Goal: Task Accomplishment & Management: Manage account settings

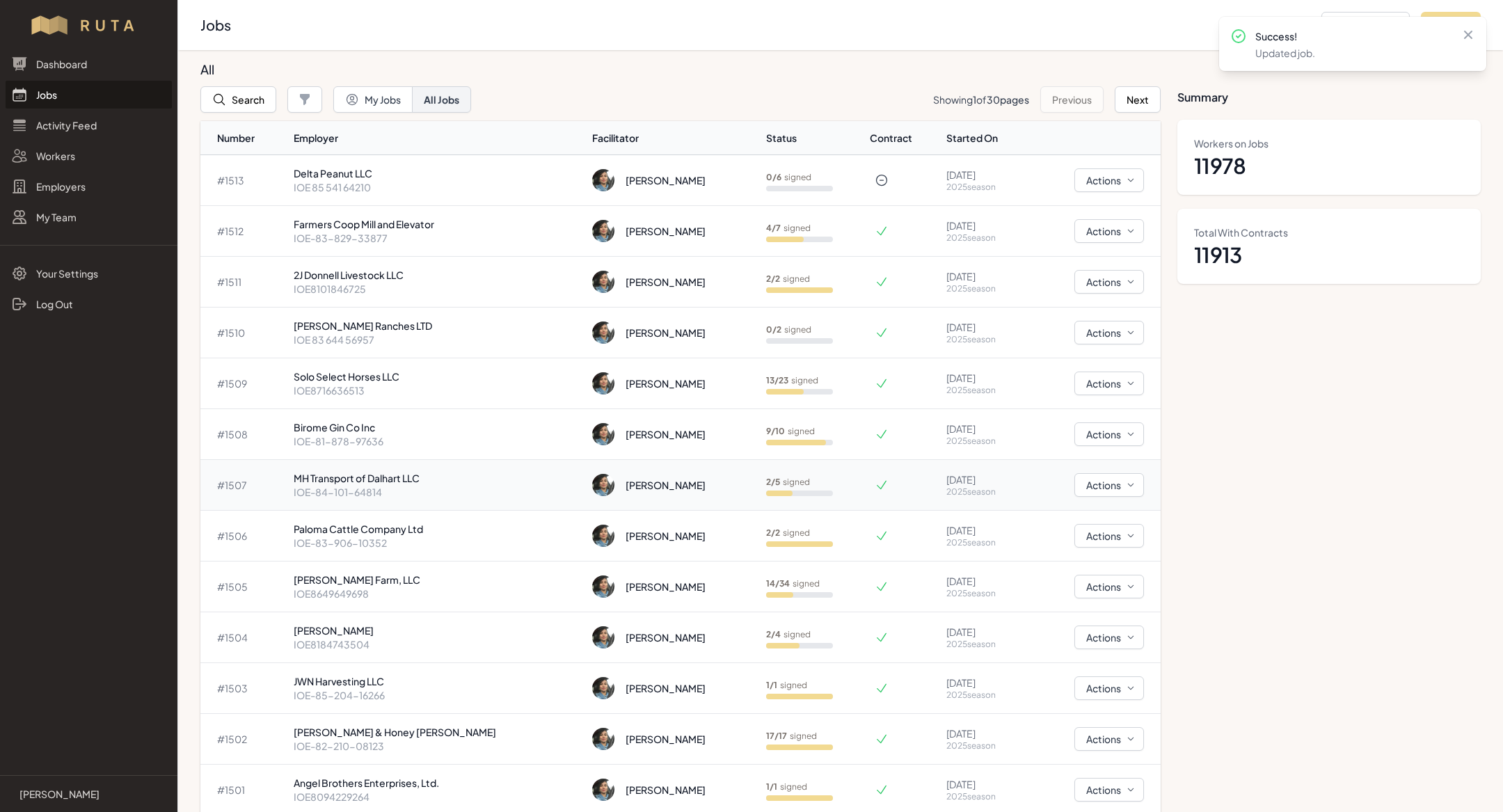
click at [334, 494] on p "IOE-84-101-64814" at bounding box center [438, 492] width 288 height 14
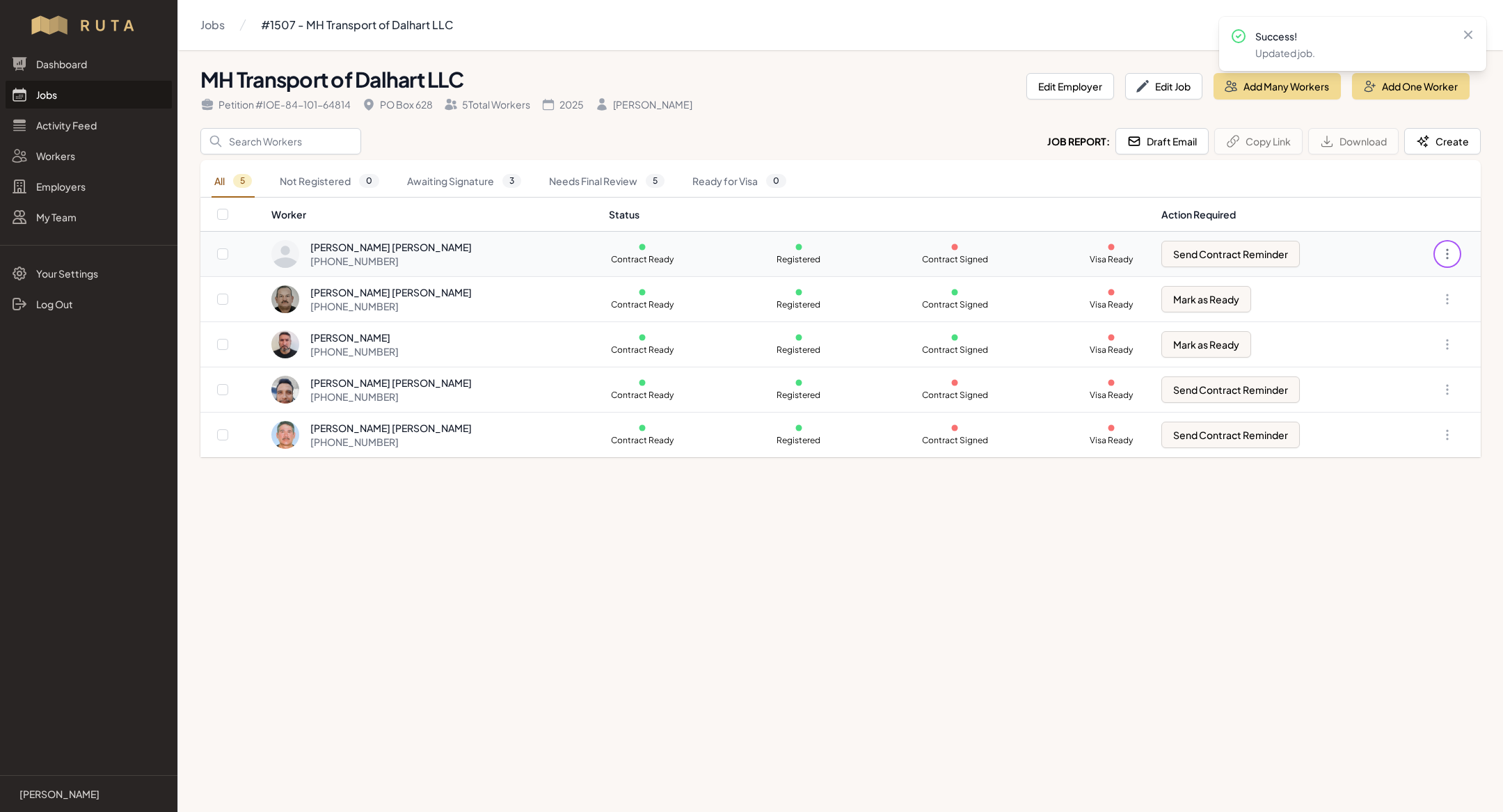
click at [1442, 254] on icon "button" at bounding box center [1448, 254] width 14 height 14
click at [1402, 358] on link "Create Contract" at bounding box center [1378, 358] width 134 height 25
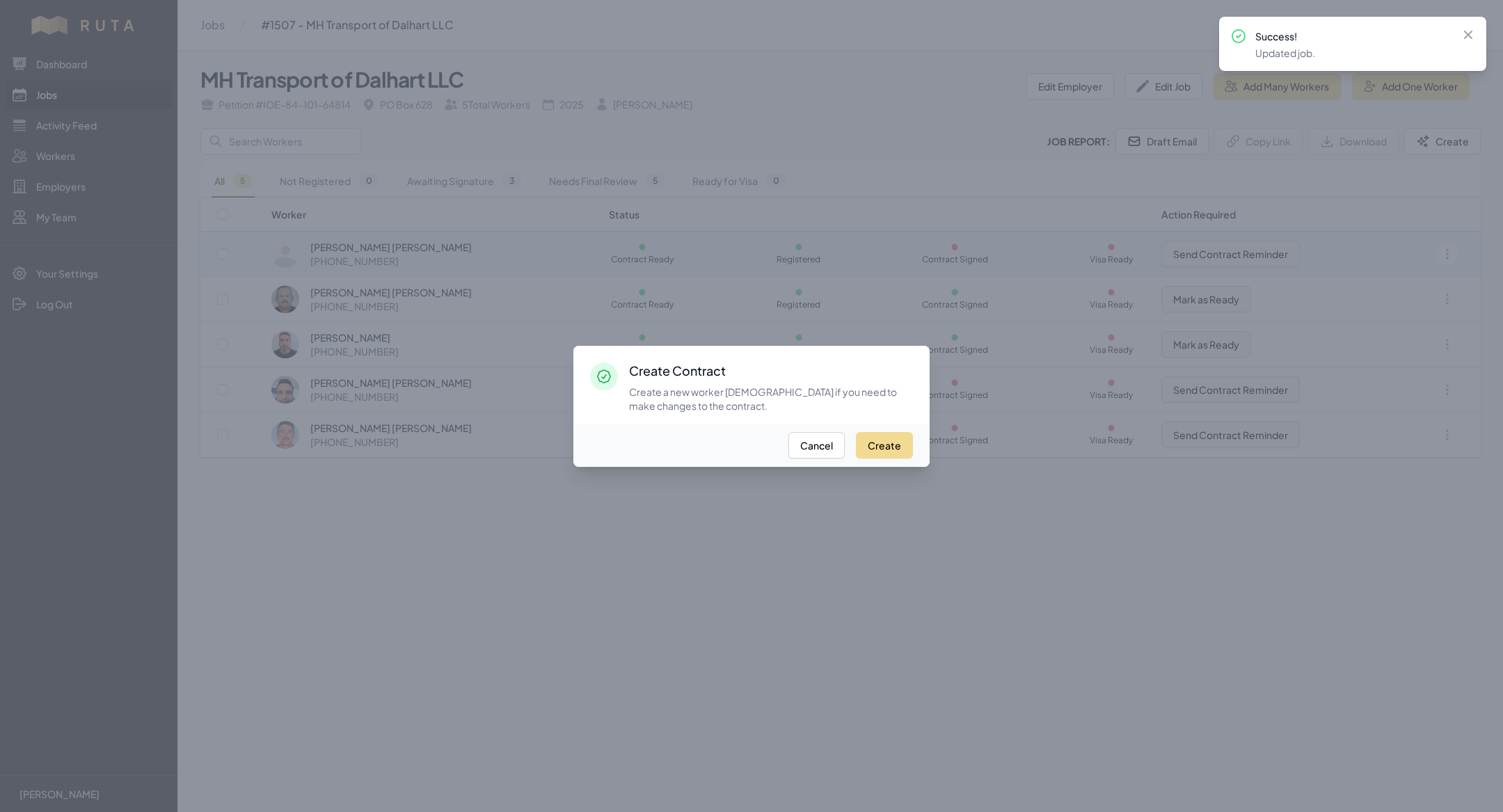
click at [873, 459] on div "Create Cancel" at bounding box center [752, 445] width 356 height 43
click at [883, 442] on button "Create" at bounding box center [885, 445] width 57 height 26
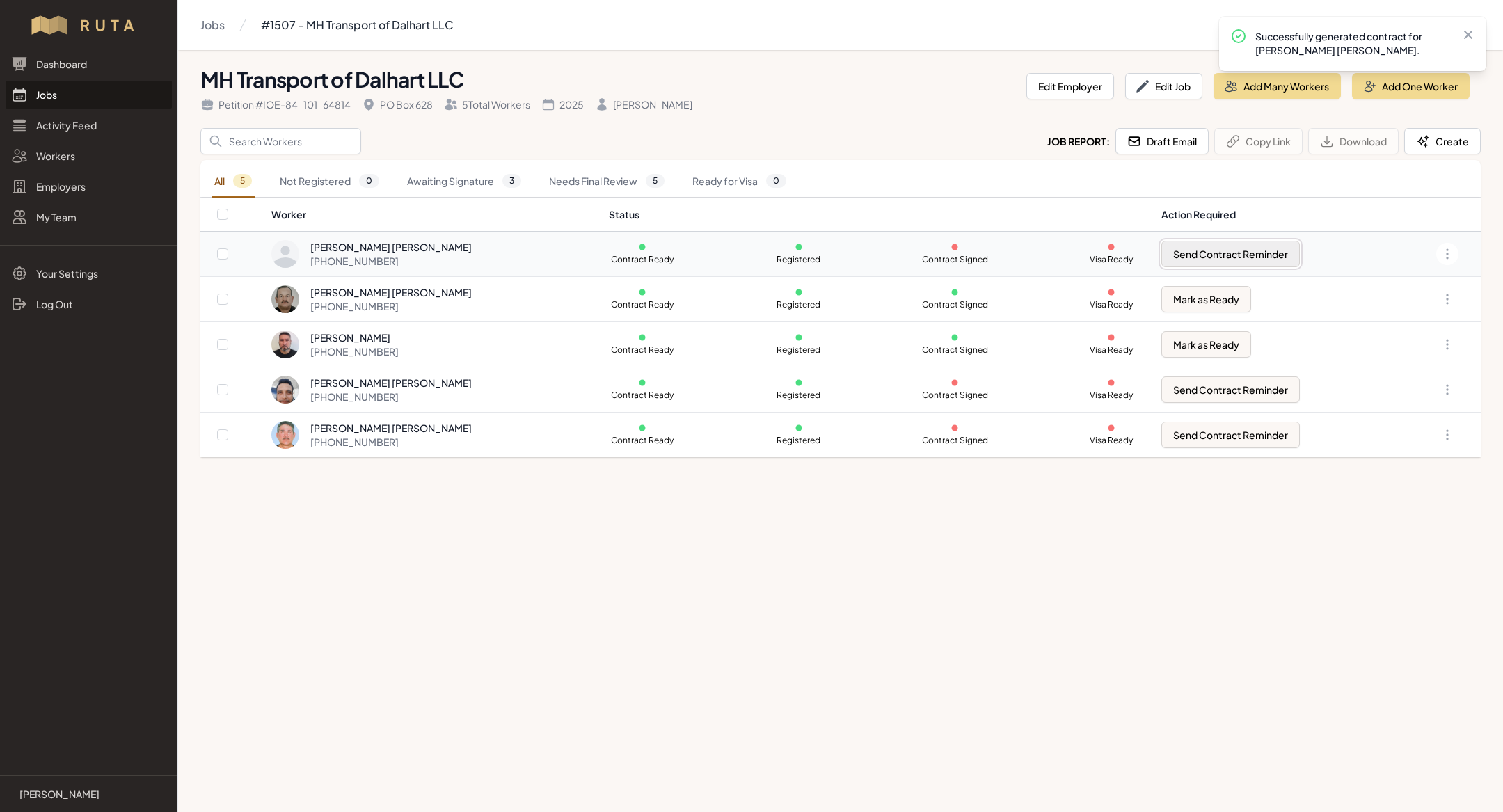
click at [1240, 255] on button "Send Contract Reminder" at bounding box center [1231, 253] width 139 height 26
checkbox input "true"
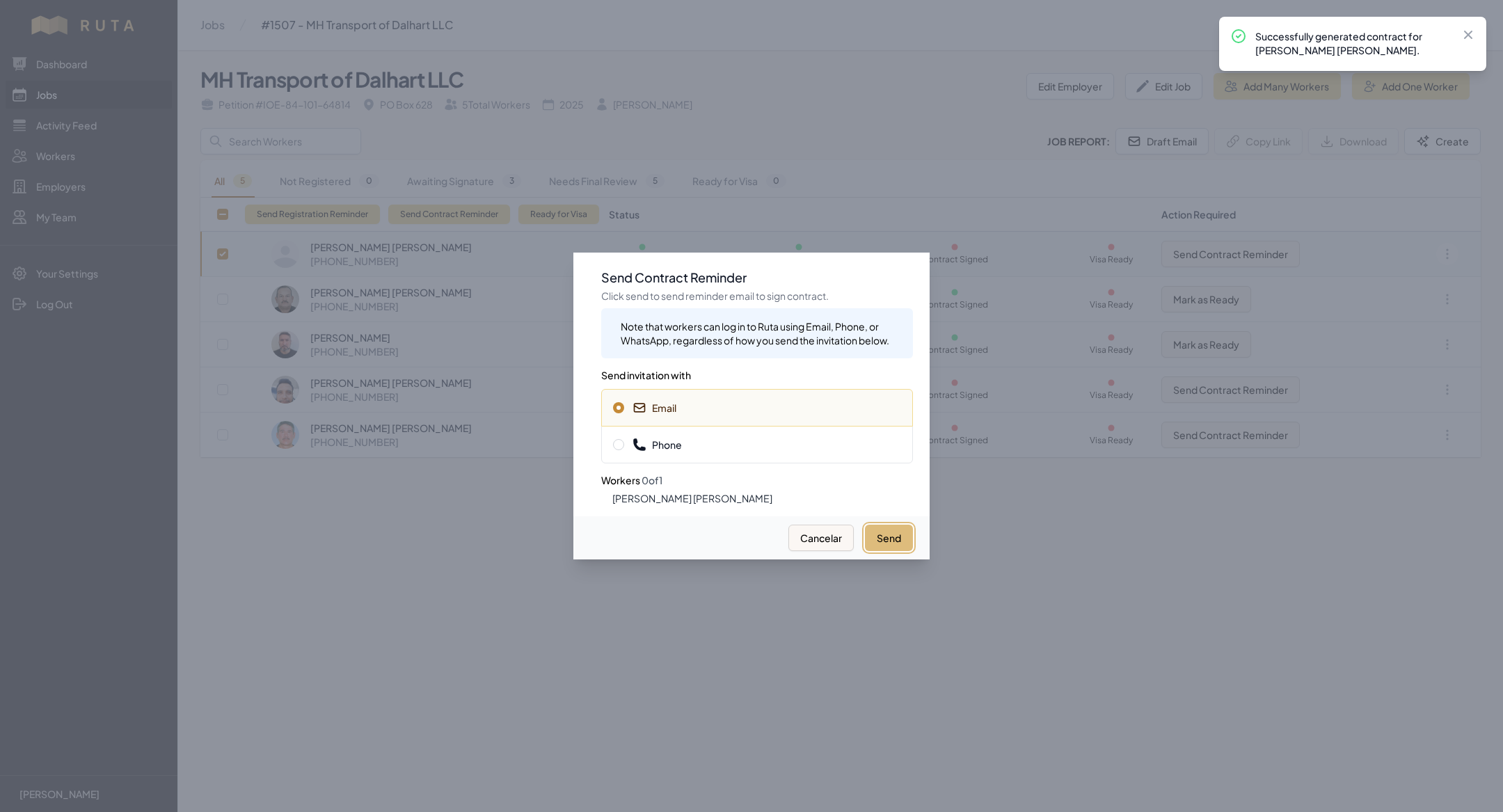
click at [890, 527] on button "Send" at bounding box center [889, 537] width 48 height 26
click at [786, 447] on span "Phone" at bounding box center [757, 445] width 288 height 14
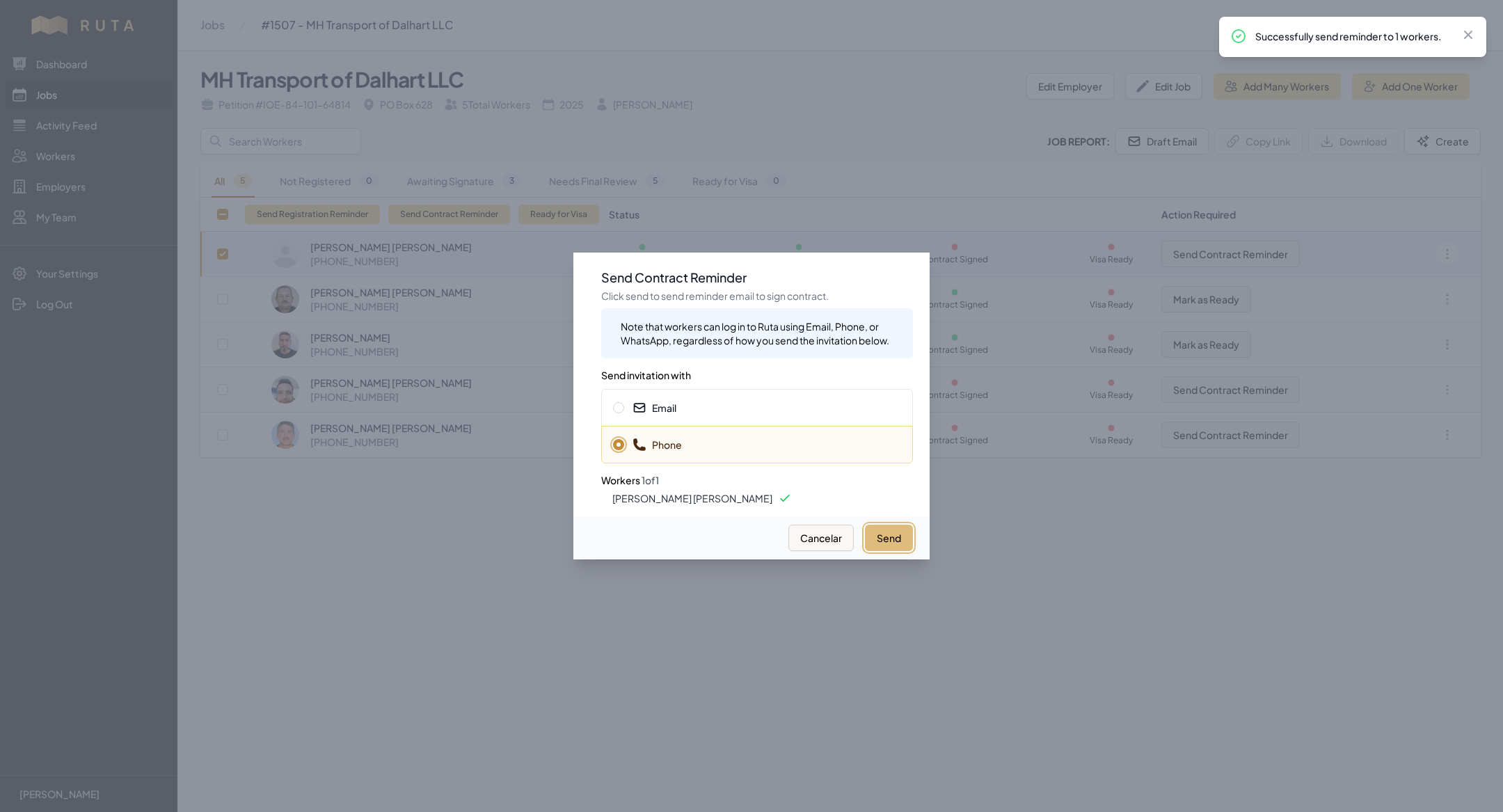
click at [882, 538] on button "Send" at bounding box center [889, 537] width 48 height 26
click at [96, 644] on div at bounding box center [752, 406] width 1503 height 812
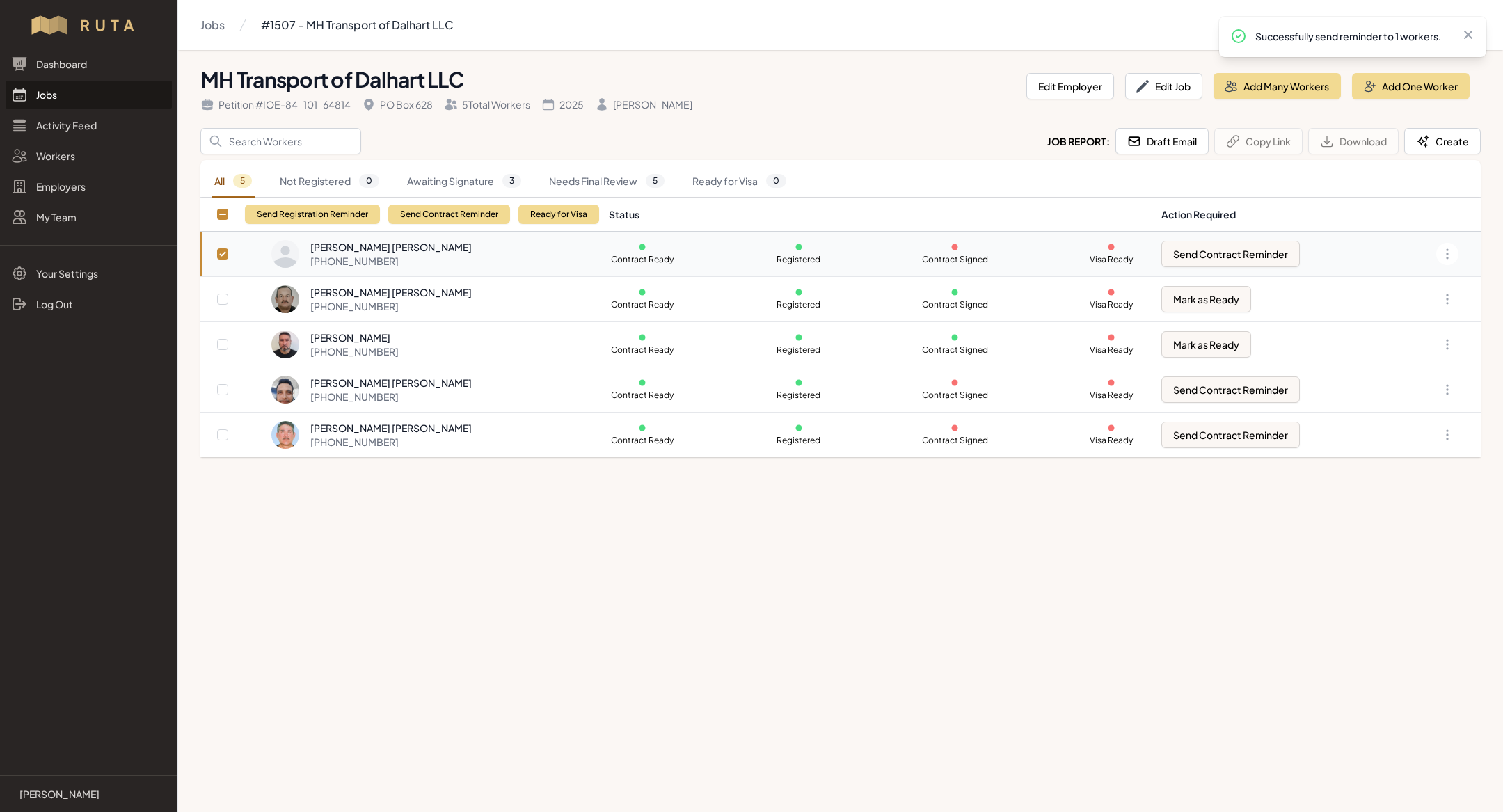
click at [74, 96] on link "Jobs" at bounding box center [89, 94] width 166 height 28
